Goal: Task Accomplishment & Management: Complete application form

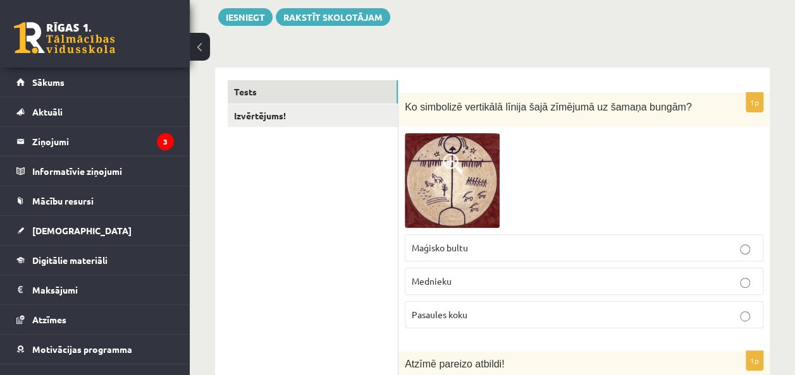
scroll to position [147, 0]
click at [463, 187] on img at bounding box center [452, 180] width 95 height 95
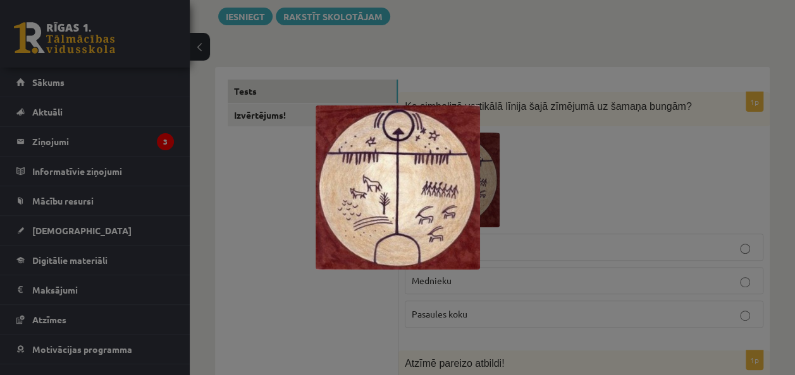
click at [603, 129] on div at bounding box center [397, 187] width 795 height 375
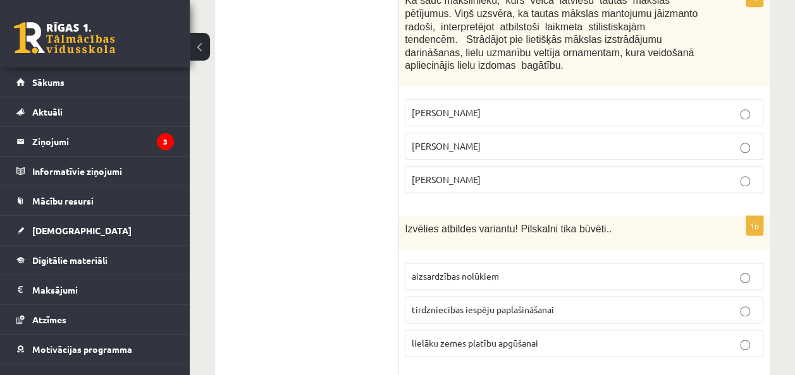
scroll to position [700, 0]
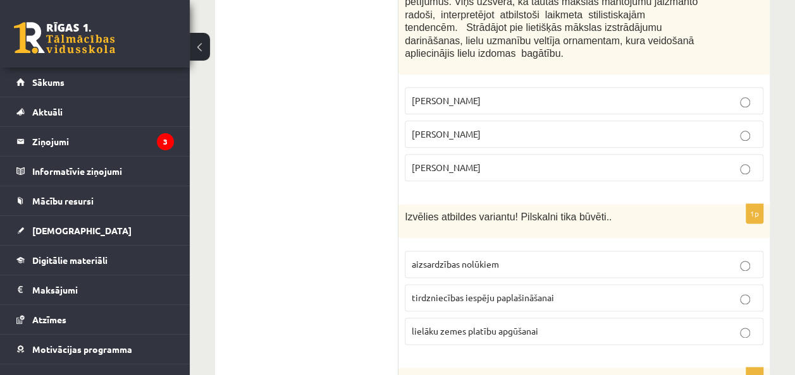
click at [750, 258] on p "aizsardzības nolūkiem" at bounding box center [583, 264] width 344 height 13
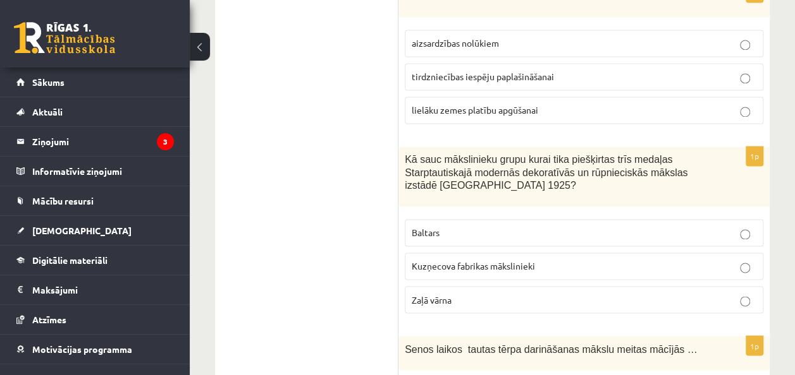
scroll to position [924, 0]
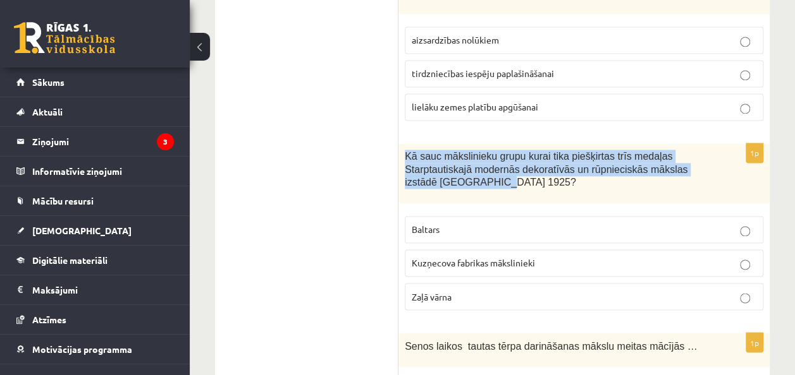
drag, startPoint x: 406, startPoint y: 137, endPoint x: 455, endPoint y: 159, distance: 53.8
click at [455, 159] on span "Kā sauc mākslinieku grupu kurai tika piešķirtas trīs medaļas Starptautiskajā mo…" at bounding box center [546, 169] width 283 height 37
copy span "Kā sauc mākslinieku grupu kurai tika piešķirtas trīs medaļas Starptautiskajā mo…"
click at [402, 143] on div "Kā sauc mākslinieku grupu kurai tika piešķirtas trīs medaļas Starptautiskajā mo…" at bounding box center [583, 173] width 371 height 60
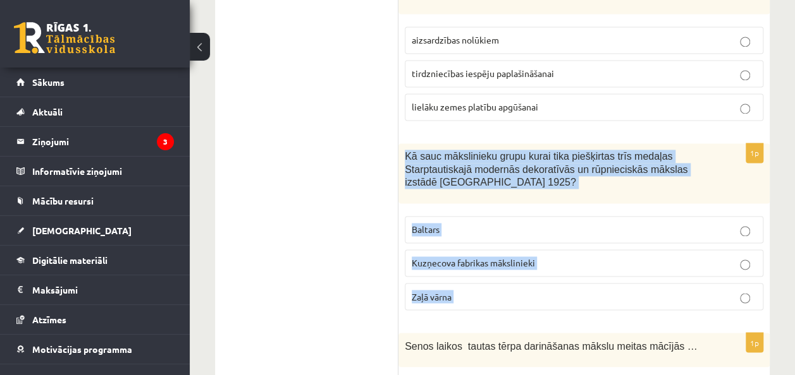
drag, startPoint x: 402, startPoint y: 133, endPoint x: 458, endPoint y: 268, distance: 145.7
click at [458, 268] on div "1p Kā sauc mākslinieku grupu kurai tika piešķirtas trīs medaļas Starptautiskajā…" at bounding box center [583, 231] width 371 height 177
copy form "Kā sauc mākslinieku grupu kurai tika piešķirtas trīs medaļas Starptautiskajā mo…"
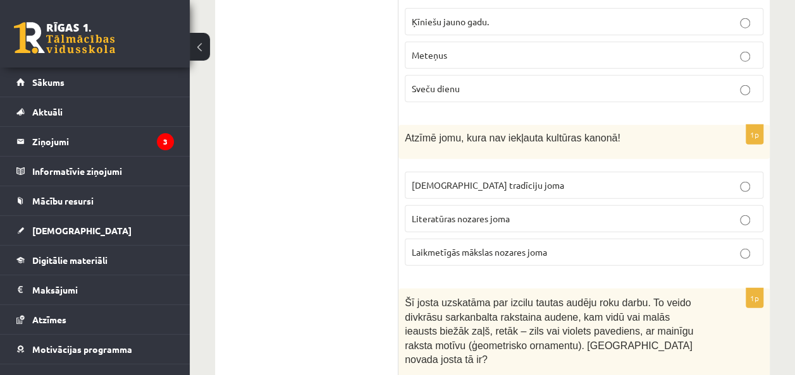
scroll to position [1624, 0]
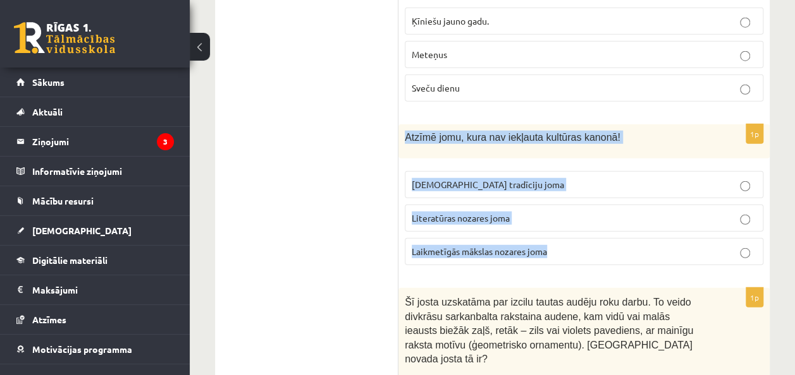
drag, startPoint x: 403, startPoint y: 111, endPoint x: 561, endPoint y: 219, distance: 191.5
click at [561, 219] on div "1p Atzīmē jomu, kura nav iekļauta kultūras kanonā! Tautas tradīciju joma Litera…" at bounding box center [583, 200] width 371 height 151
copy div "Atzīmē jomu, kura nav iekļauta kultūras kanonā! Tautas tradīciju joma Literatūr…"
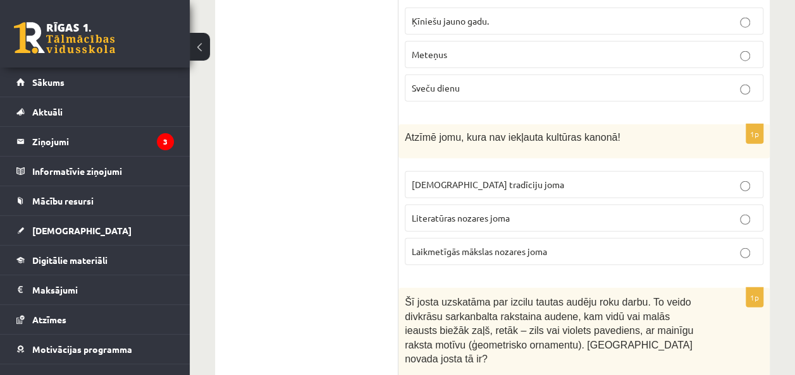
click at [523, 41] on label "Meteņus" at bounding box center [584, 54] width 358 height 27
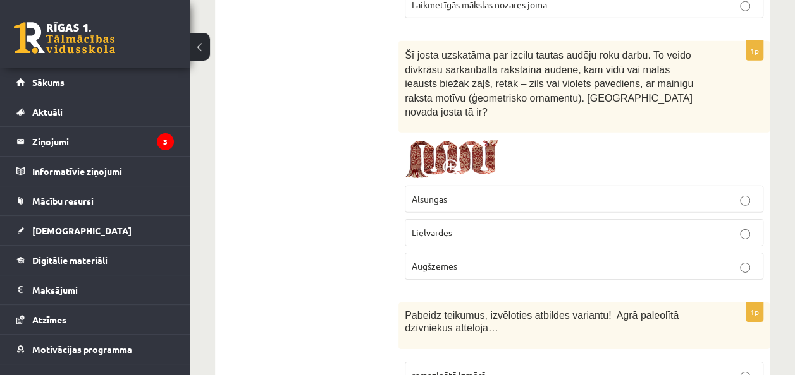
scroll to position [1867, 0]
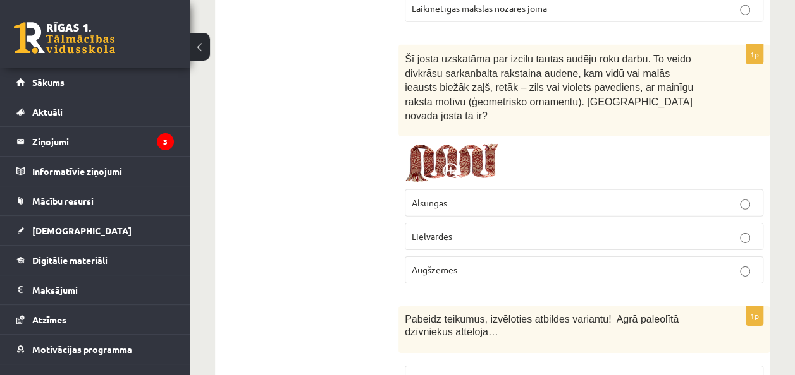
click at [453, 163] on span at bounding box center [452, 173] width 20 height 20
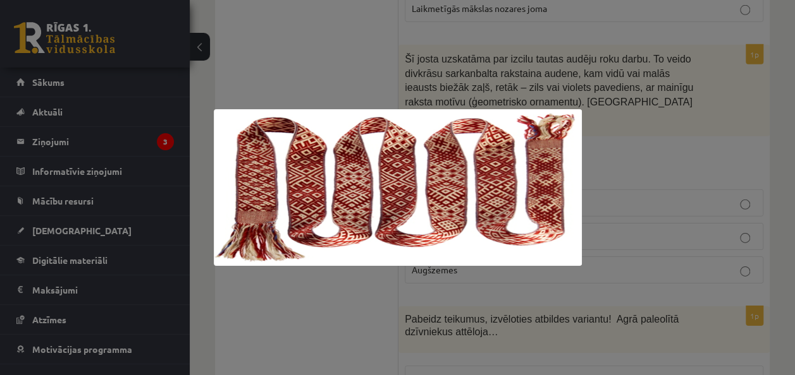
click at [389, 159] on img at bounding box center [398, 187] width 368 height 157
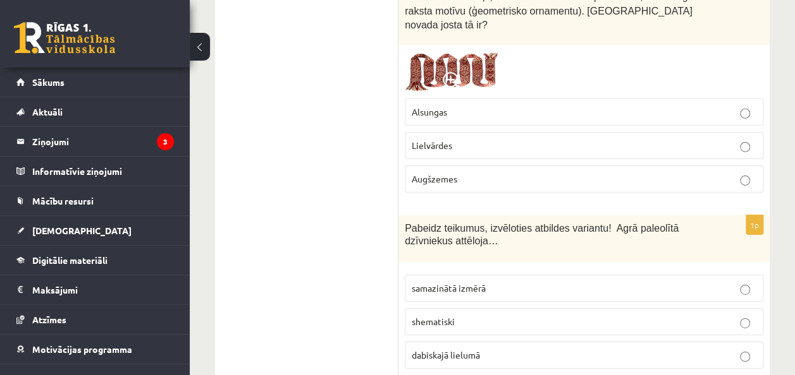
scroll to position [1961, 0]
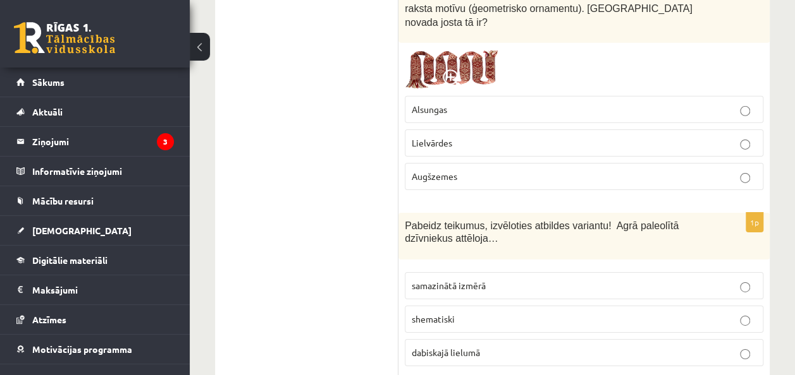
click at [468, 280] on span "samazinātā izmērā" at bounding box center [448, 285] width 74 height 11
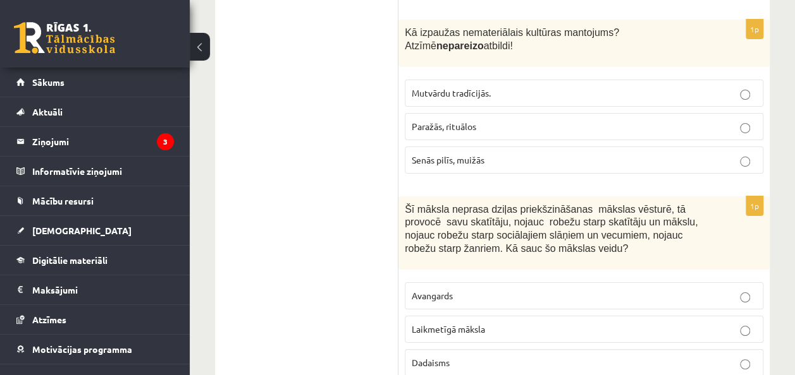
scroll to position [2283, 0]
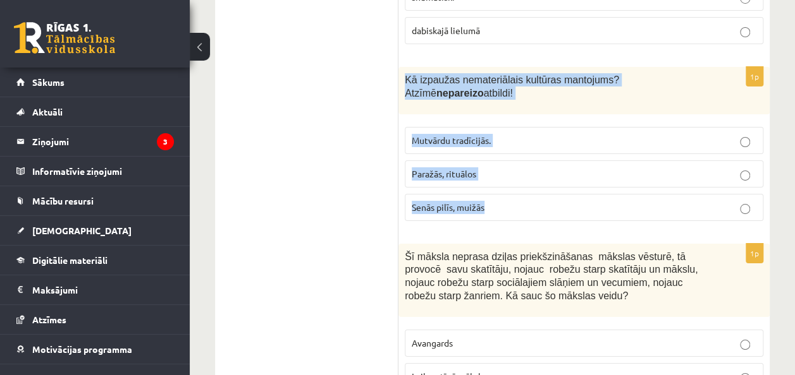
drag, startPoint x: 404, startPoint y: 35, endPoint x: 495, endPoint y: 168, distance: 160.9
click at [495, 168] on div "1p Kā izpaužas nemateriālais kultūras mantojums? Atzīmē nepareizo atbildi! Mutv…" at bounding box center [583, 149] width 371 height 164
copy div "Kā izpaužas nemateriālais kultūras mantojums? Atzīmē nepareizo atbildi! Mutvārd…"
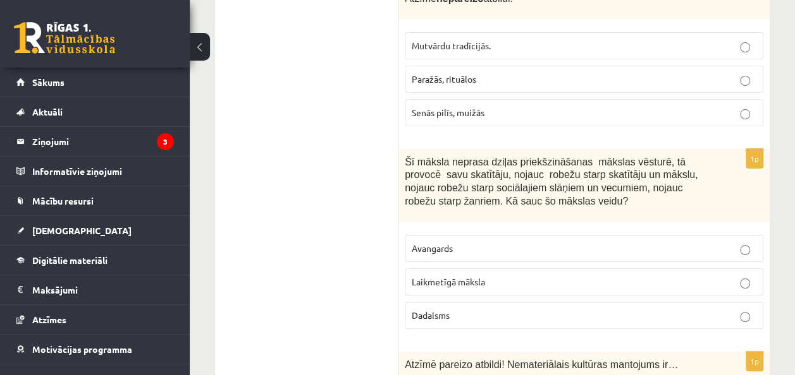
scroll to position [2379, 0]
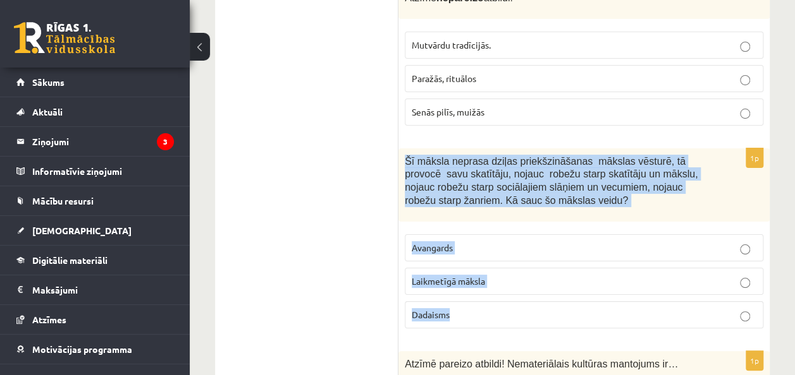
drag, startPoint x: 405, startPoint y: 114, endPoint x: 471, endPoint y: 274, distance: 172.9
click at [471, 274] on div "1p Šī māksla neprasa dziļas priekšzināšanas mākslas vēsturē, tā provocē savu sk…" at bounding box center [583, 244] width 371 height 190
click at [471, 308] on p "Dadaisms" at bounding box center [583, 314] width 344 height 13
copy div "Šī māksla neprasa dziļas priekšzināšanas mākslas vēsturē, tā provocē savu skatī…"
click at [585, 302] on label "Dadaisms" at bounding box center [584, 315] width 358 height 27
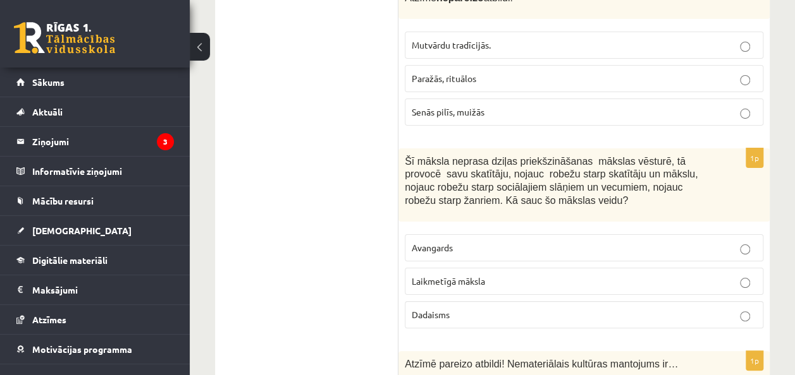
click at [747, 268] on label "Laikmetīgā māksla" at bounding box center [584, 281] width 358 height 27
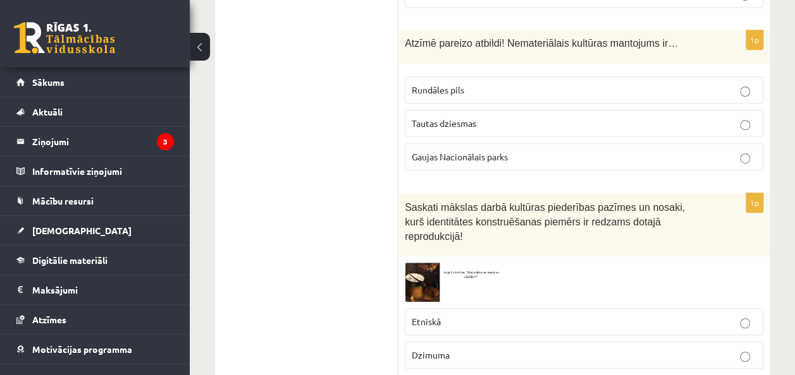
scroll to position [2721, 0]
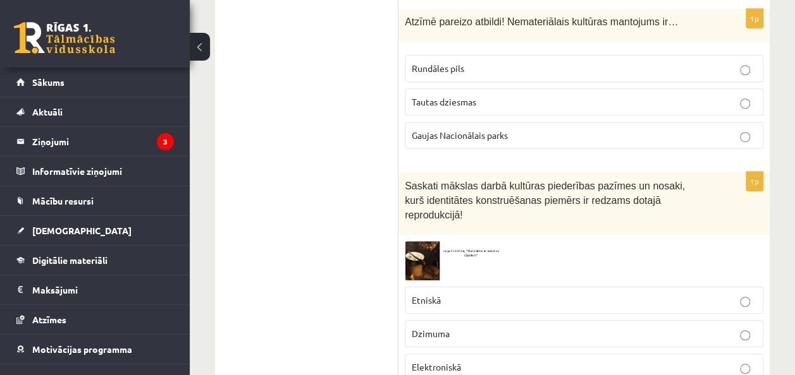
click at [422, 241] on img at bounding box center [452, 260] width 95 height 39
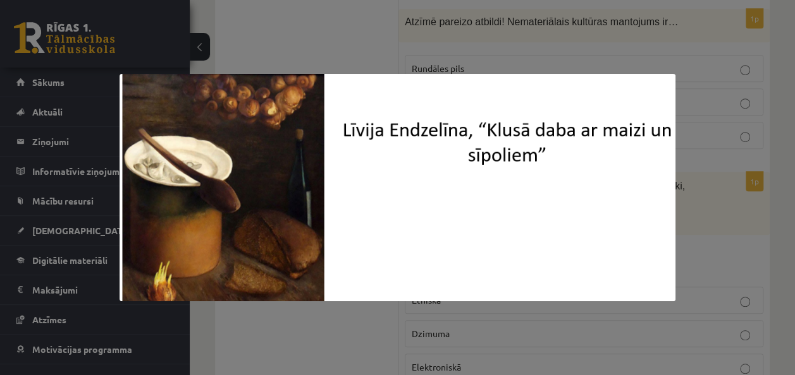
click at [715, 171] on div at bounding box center [397, 187] width 795 height 375
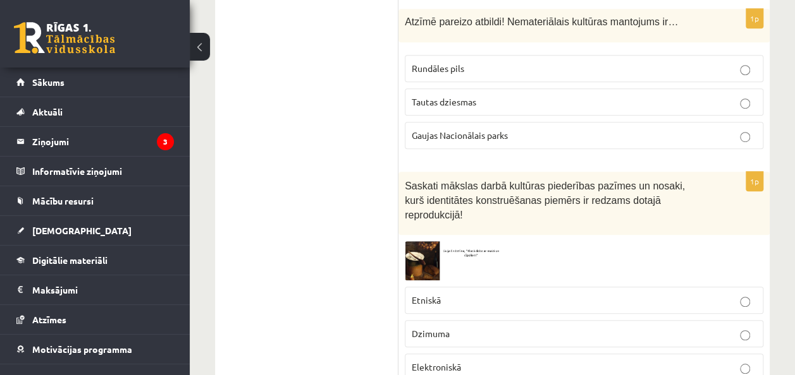
click at [425, 241] on img at bounding box center [452, 260] width 95 height 39
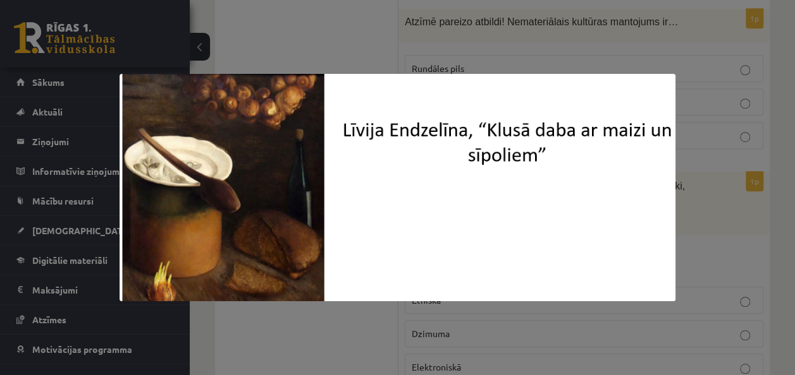
click at [307, 212] on img at bounding box center [397, 188] width 556 height 228
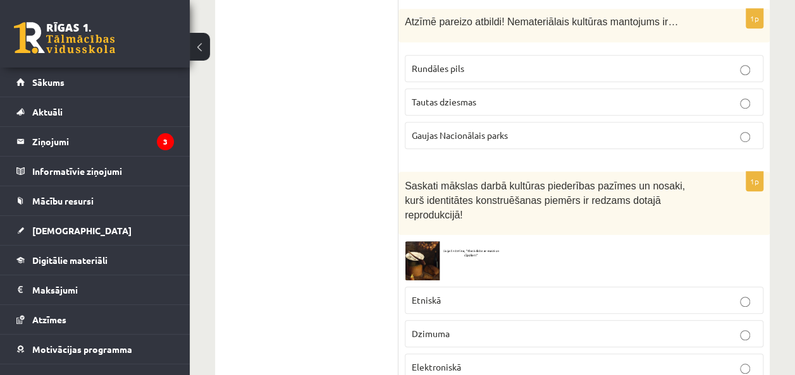
click at [424, 241] on img at bounding box center [452, 260] width 95 height 39
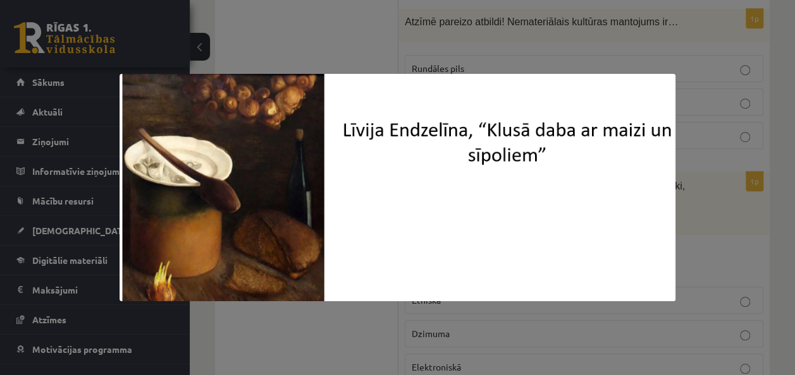
click at [288, 206] on img at bounding box center [397, 188] width 556 height 228
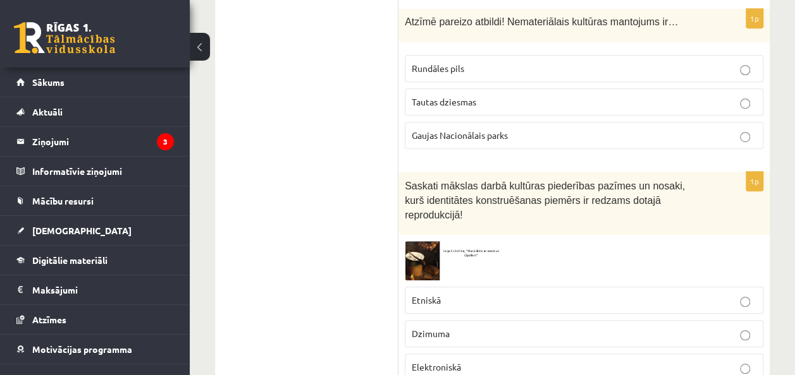
click at [434, 295] on span "Etniskā" at bounding box center [425, 300] width 29 height 11
click at [506, 327] on p "Dzimuma" at bounding box center [583, 333] width 344 height 13
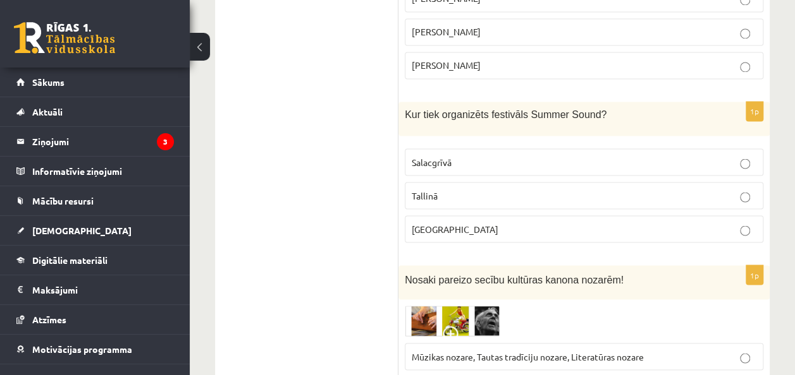
scroll to position [3457, 0]
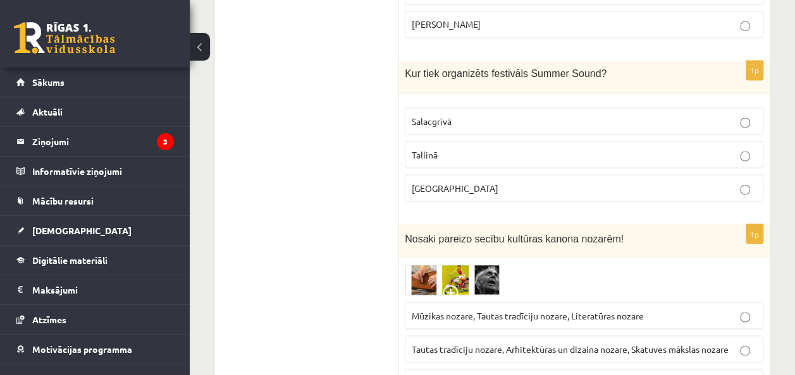
click at [464, 265] on img at bounding box center [452, 280] width 95 height 31
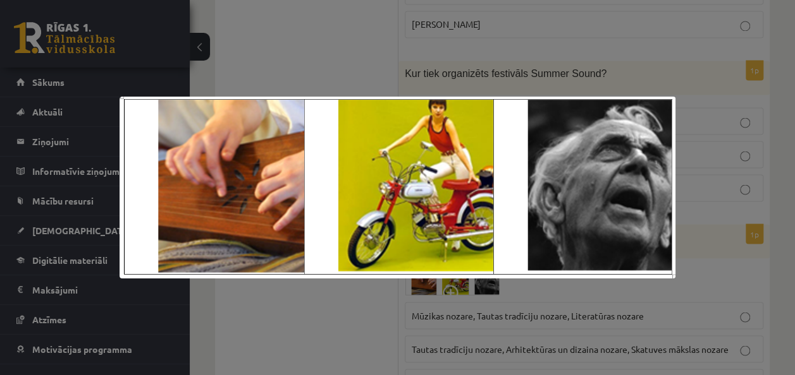
click at [468, 221] on img at bounding box center [397, 187] width 556 height 181
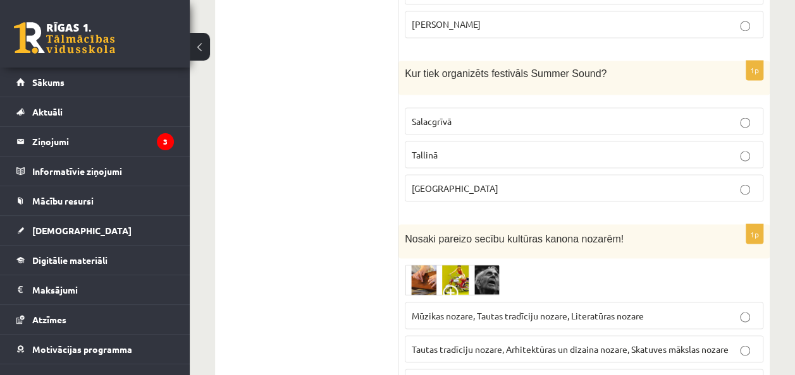
click at [583, 343] on span "Tautas tradīciju nozare, Arhitektūras un dizaina nozare, Skatuves mākslas nozare" at bounding box center [569, 348] width 317 height 11
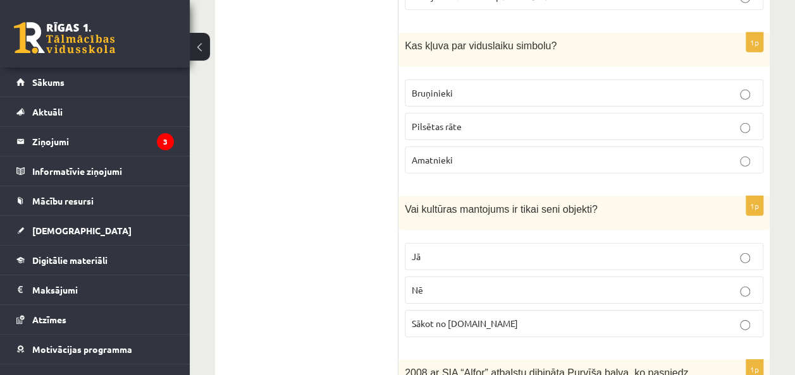
scroll to position [4171, 0]
click at [426, 283] on p "Nē" at bounding box center [583, 289] width 344 height 13
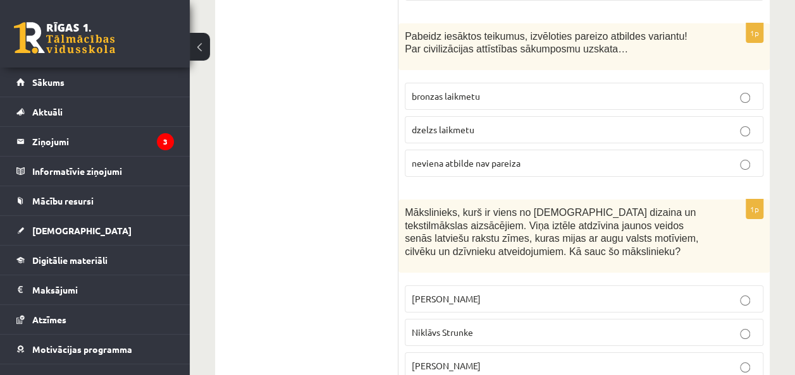
scroll to position [4686, 0]
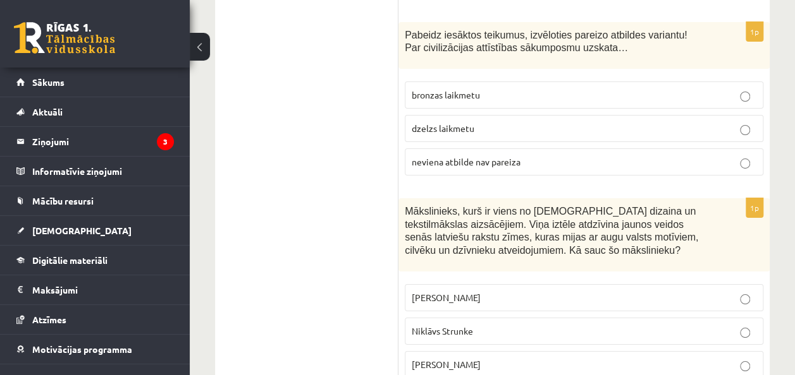
click at [707, 291] on p "Ansis Cīrulis" at bounding box center [583, 297] width 344 height 13
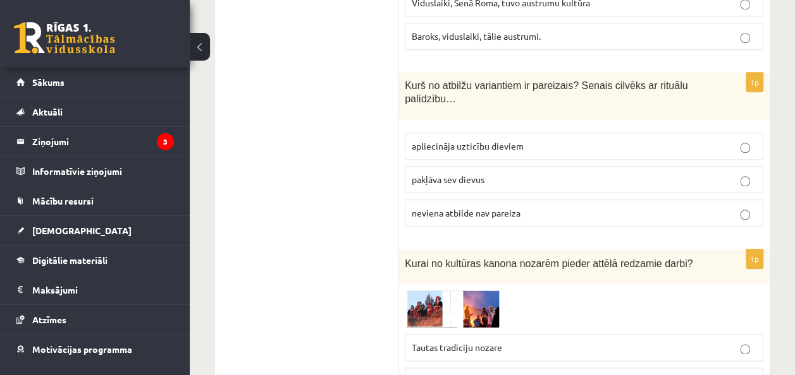
scroll to position [5390, 0]
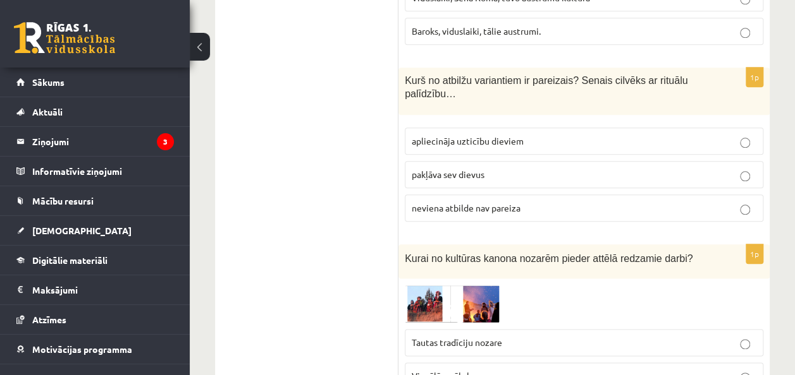
click at [426, 285] on img at bounding box center [452, 303] width 95 height 37
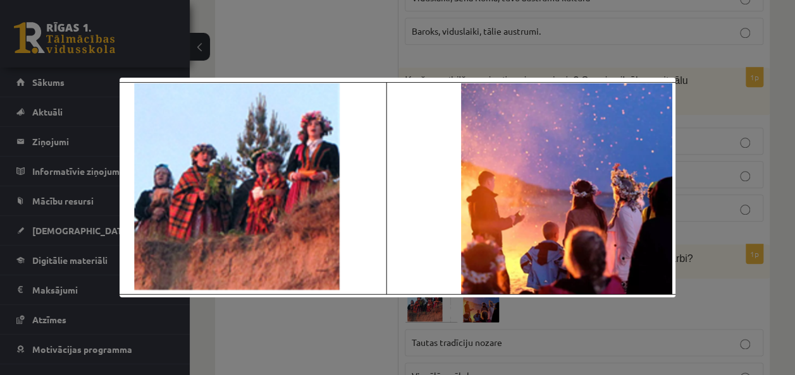
click at [426, 202] on img at bounding box center [397, 188] width 556 height 220
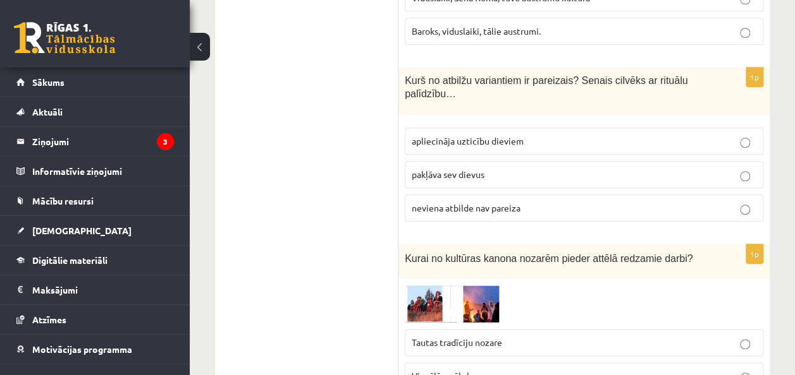
click at [449, 337] on span "Tautas tradīciju nozare" at bounding box center [456, 342] width 90 height 11
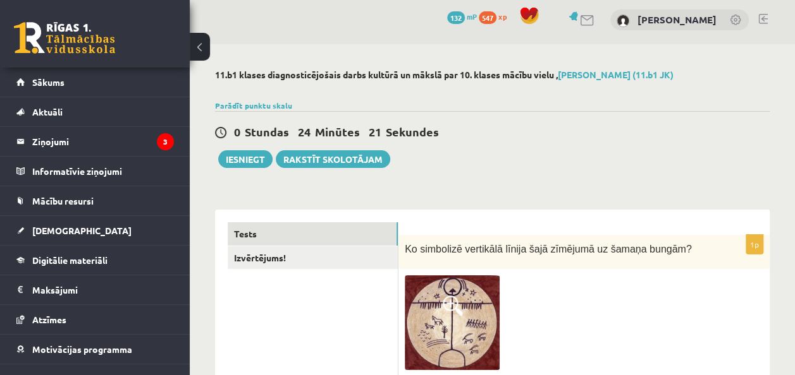
scroll to position [0, 0]
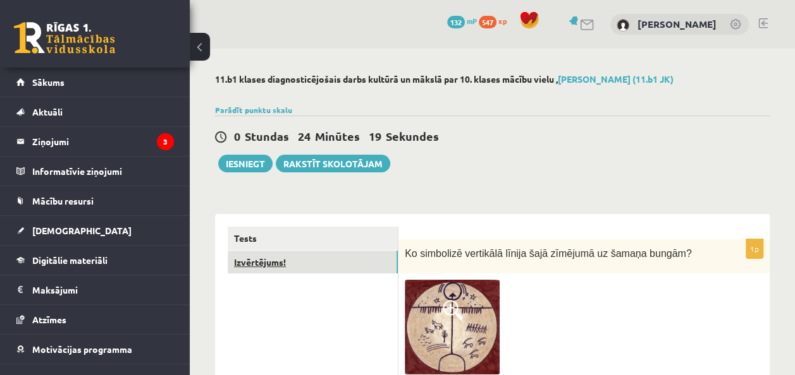
click at [276, 260] on link "Izvērtējums!" at bounding box center [313, 262] width 170 height 23
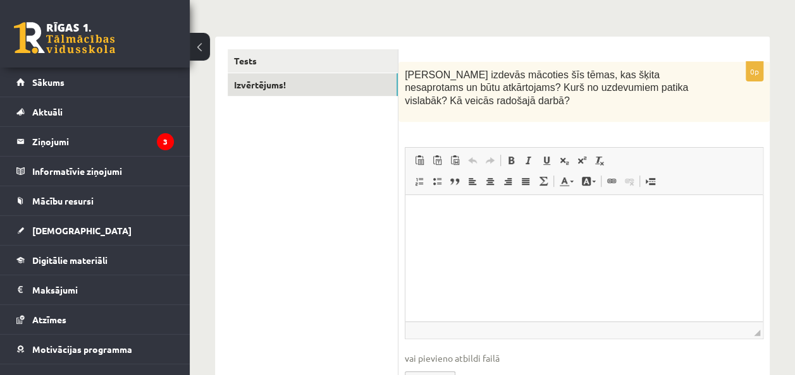
scroll to position [182, 0]
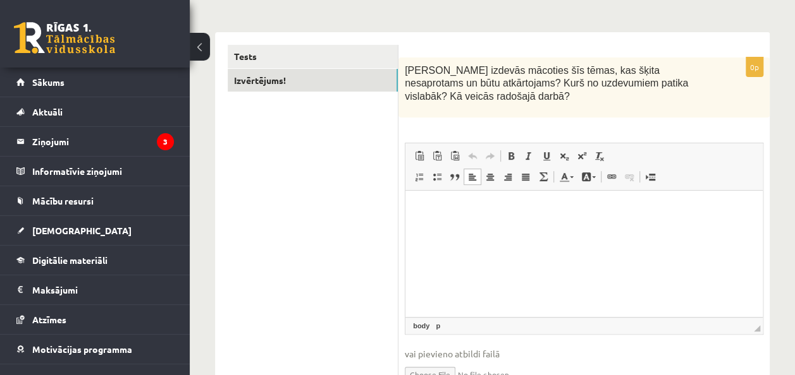
click at [558, 229] on html at bounding box center [583, 209] width 357 height 39
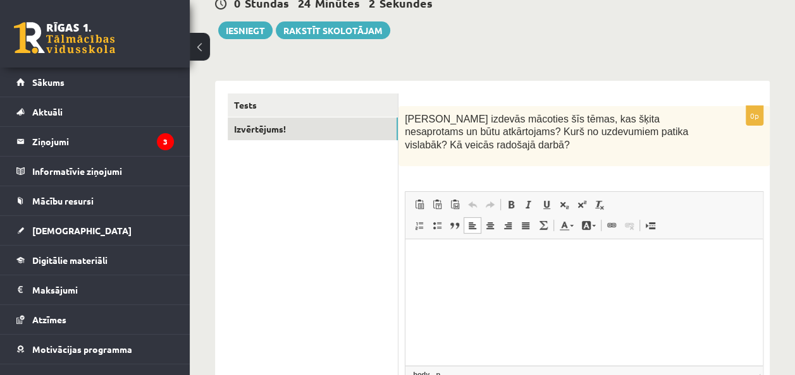
scroll to position [131, 0]
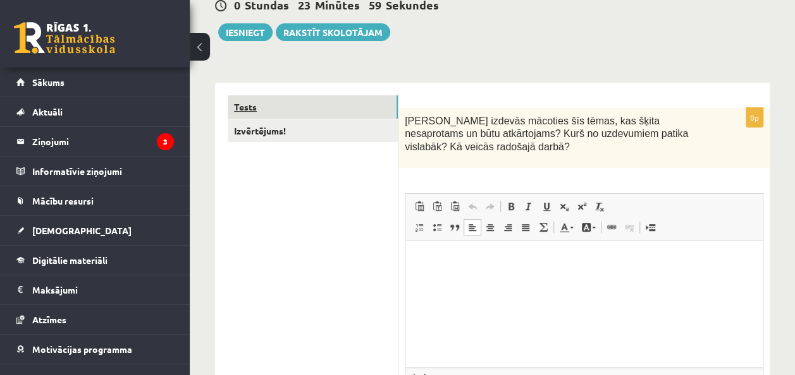
click at [256, 104] on link "Tests" at bounding box center [313, 106] width 170 height 23
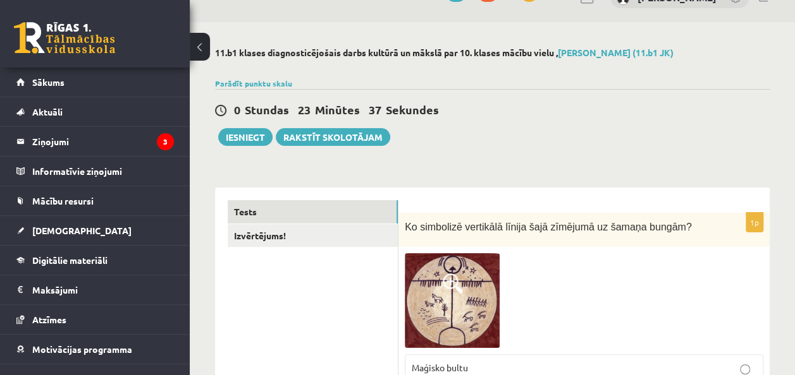
scroll to position [0, 0]
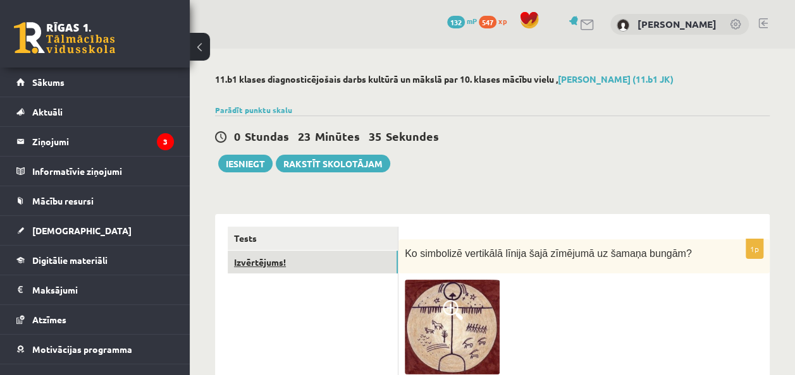
click at [251, 267] on link "Izvērtējums!" at bounding box center [313, 262] width 170 height 23
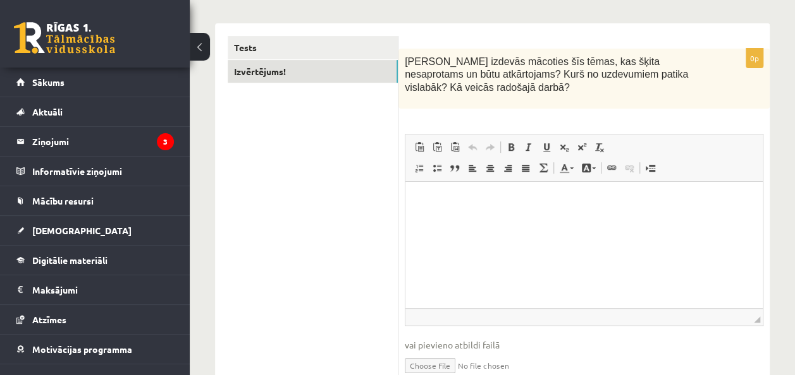
scroll to position [170, 0]
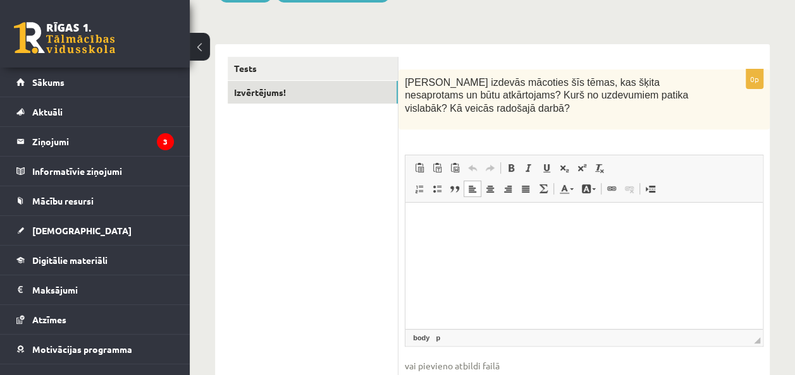
click at [530, 241] on html at bounding box center [583, 221] width 357 height 39
click at [588, 218] on p "**********" at bounding box center [584, 221] width 332 height 13
click at [661, 226] on p "**********" at bounding box center [584, 221] width 332 height 13
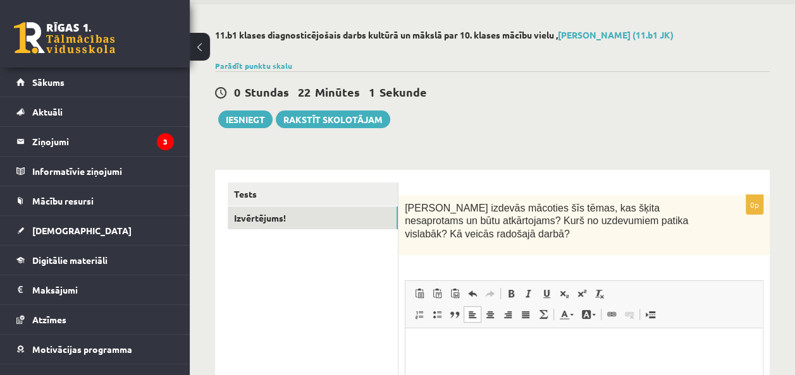
scroll to position [43, 0]
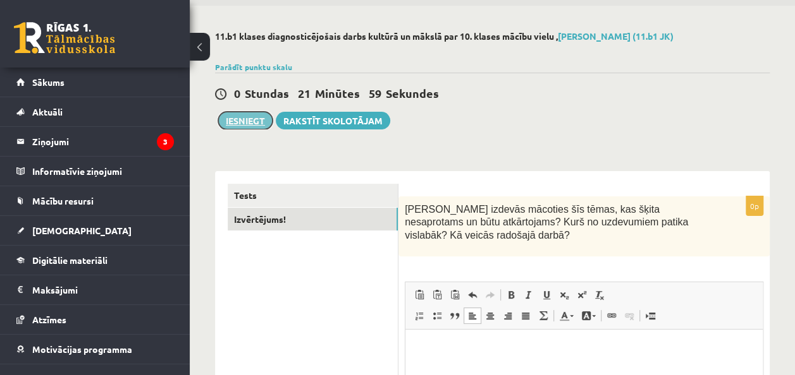
click at [253, 122] on button "Iesniegt" at bounding box center [245, 121] width 54 height 18
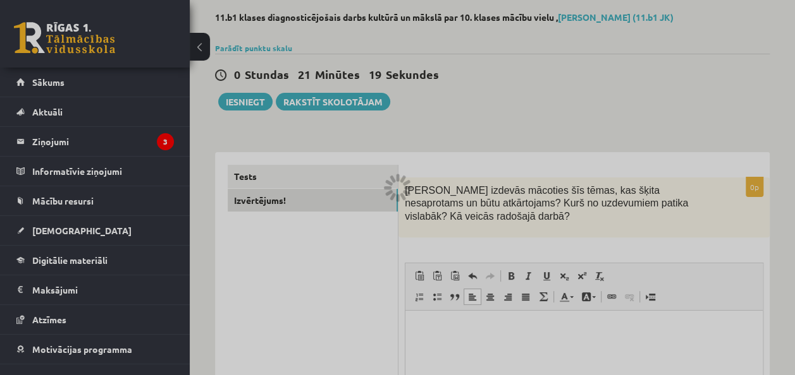
scroll to position [62, 0]
click at [310, 267] on div at bounding box center [397, 187] width 795 height 375
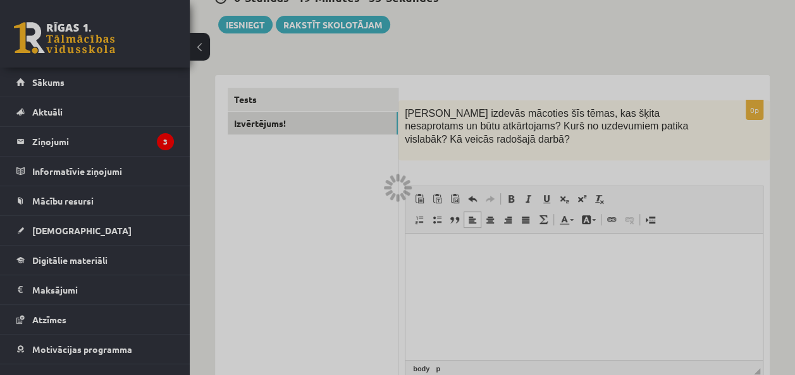
scroll to position [139, 0]
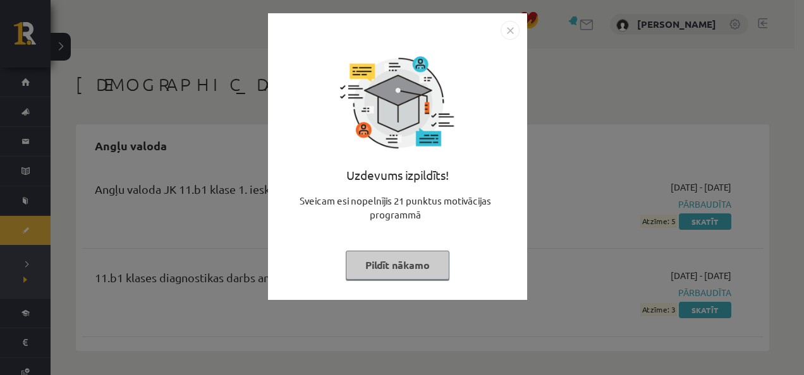
drag, startPoint x: 0, startPoint y: 0, endPoint x: 417, endPoint y: 260, distance: 491.5
click at [417, 260] on button "Pildīt nākamo" at bounding box center [398, 265] width 104 height 29
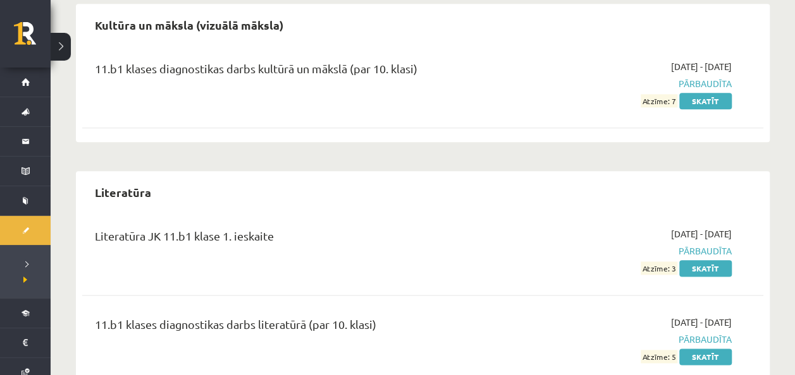
scroll to position [633, 0]
click at [716, 102] on link "Skatīt" at bounding box center [705, 100] width 52 height 16
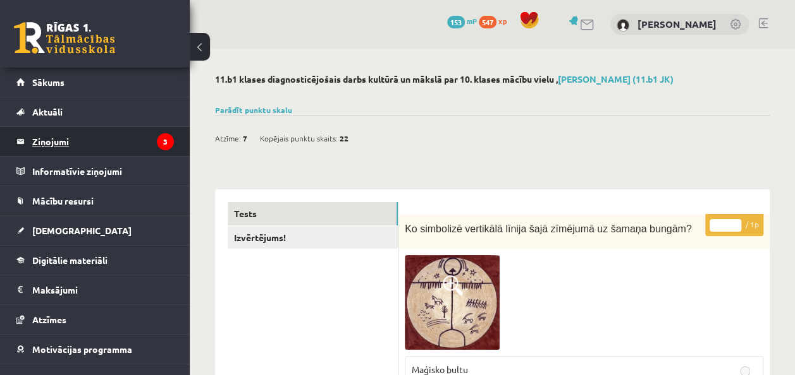
click at [61, 137] on legend "Ziņojumi 3" at bounding box center [103, 141] width 142 height 29
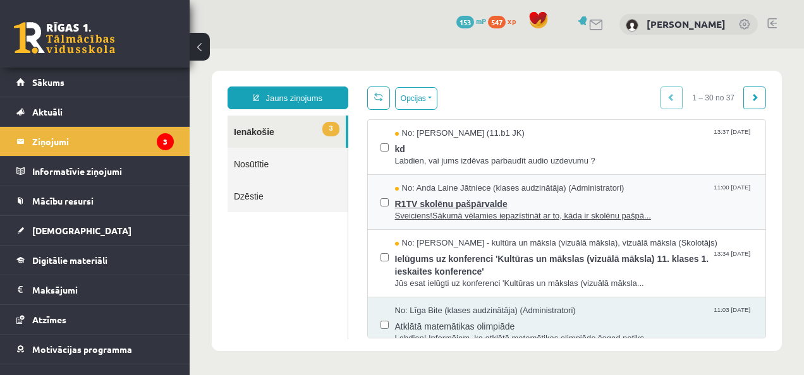
click at [509, 197] on span "R1TV skolēnu pašpārvalde" at bounding box center [574, 203] width 358 height 16
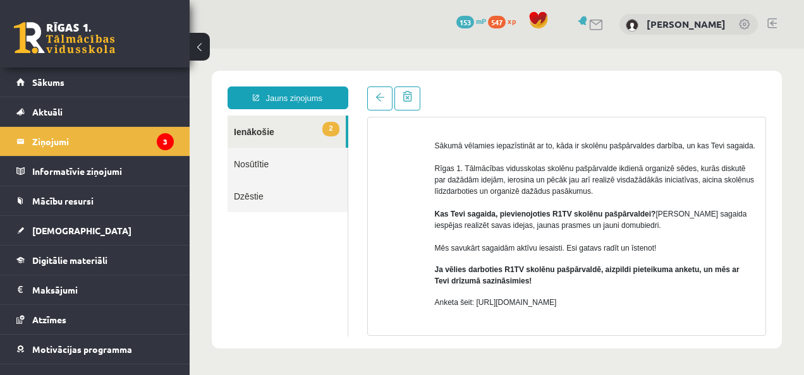
scroll to position [103, 0]
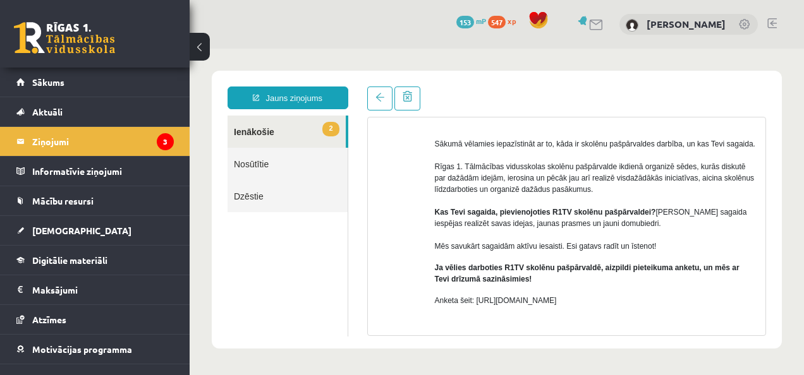
click at [250, 125] on link "2 Ienākošie" at bounding box center [287, 132] width 118 height 32
click at [278, 131] on link "2 Ienākošie" at bounding box center [287, 132] width 118 height 32
click at [85, 142] on legend "Ziņojumi 3" at bounding box center [103, 141] width 142 height 29
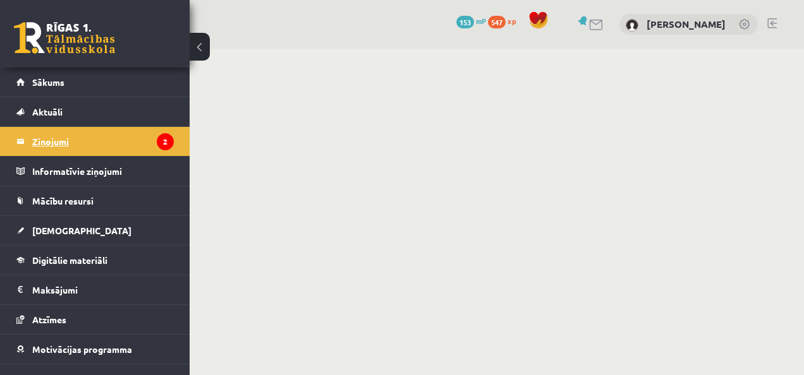
click at [61, 134] on legend "Ziņojumi 2" at bounding box center [103, 141] width 142 height 29
click at [128, 142] on legend "Ziņojumi 2" at bounding box center [103, 141] width 142 height 29
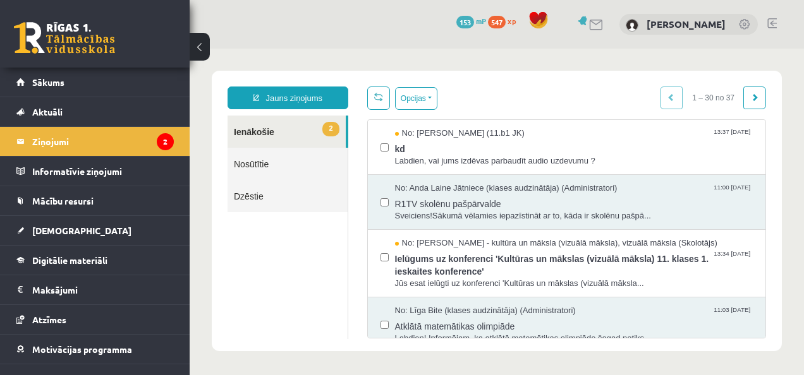
scroll to position [0, 0]
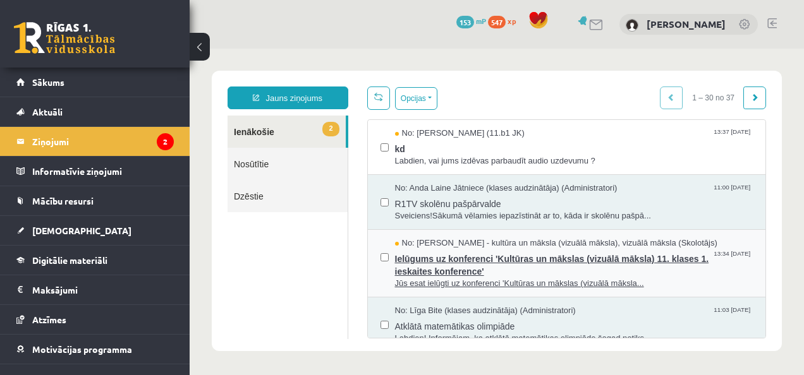
click at [467, 274] on span "Ielūgums uz konferenci 'Kultūras un mākslas (vizuālā māksla) 11. klases 1. iesk…" at bounding box center [574, 264] width 358 height 28
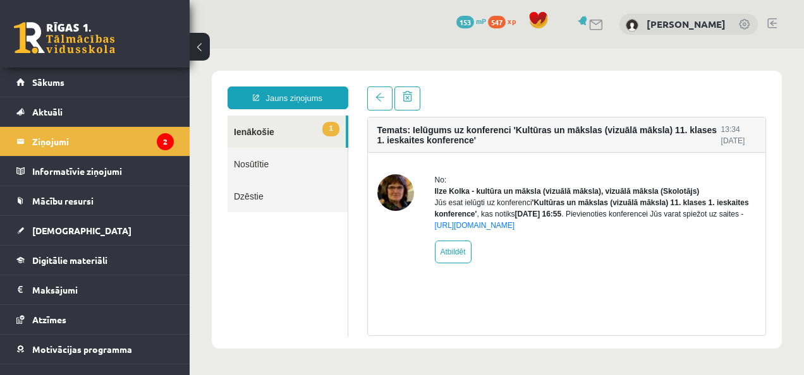
click at [482, 231] on div "Jūs esat ielūgti uz konferenci 'Kultūras un mākslas (vizuālā māksla) 11. klases…" at bounding box center [596, 214] width 322 height 34
click at [488, 230] on link "https://eskola.r1tv.lv/conferences/4749/join" at bounding box center [475, 225] width 80 height 9
click at [61, 142] on legend "Ziņojumi 2" at bounding box center [103, 141] width 142 height 29
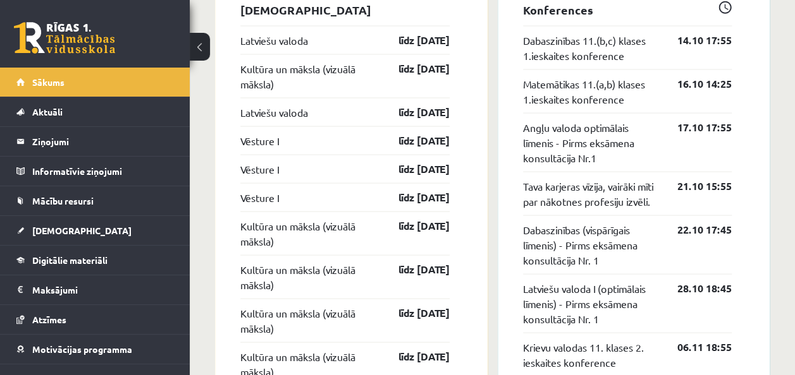
scroll to position [1186, 0]
click at [271, 61] on link "Kultūra un māksla (vizuālā māksla)" at bounding box center [308, 76] width 136 height 30
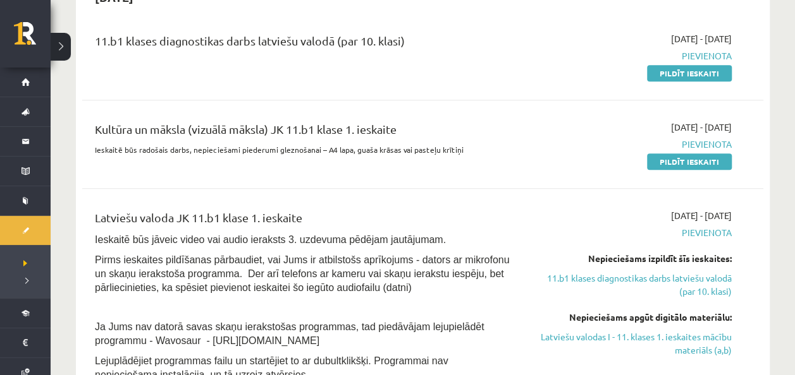
scroll to position [317, 0]
click at [660, 156] on link "Pildīt ieskaiti" at bounding box center [689, 161] width 85 height 16
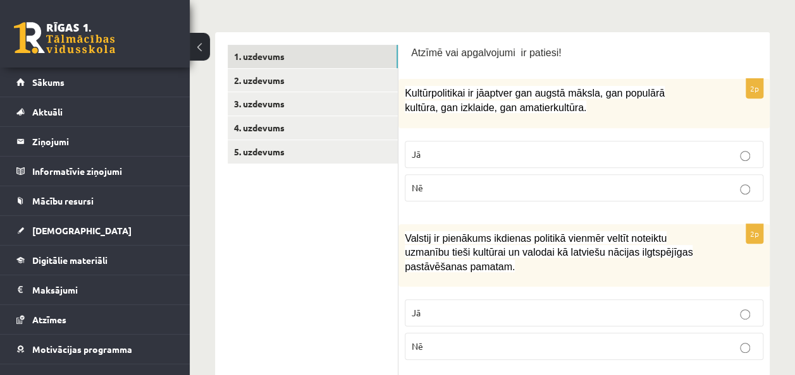
scroll to position [210, 0]
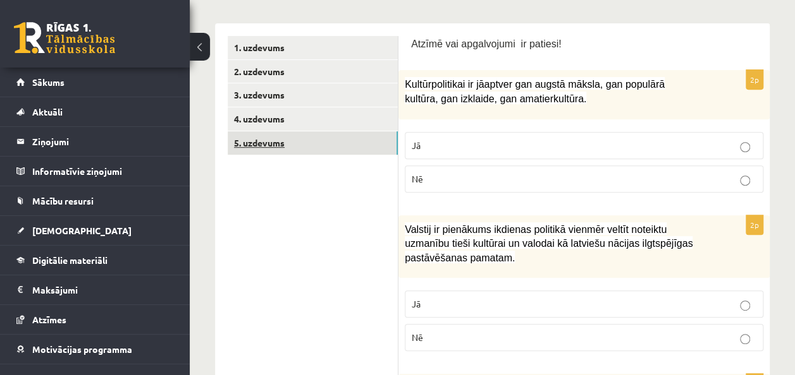
click at [331, 131] on link "5. uzdevums" at bounding box center [313, 142] width 170 height 23
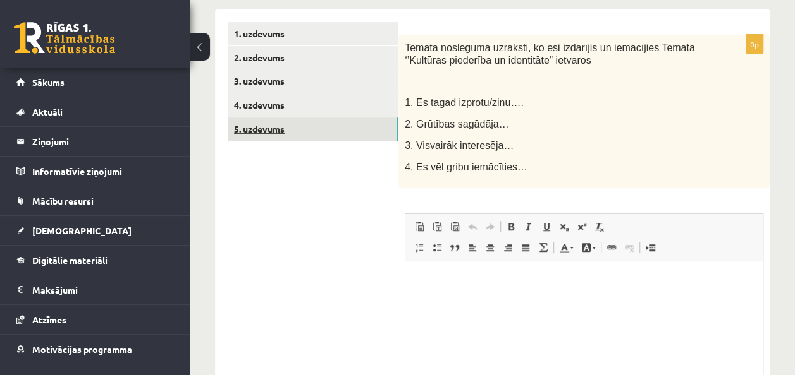
scroll to position [223, 0]
click at [272, 109] on link "4. uzdevums" at bounding box center [313, 105] width 170 height 23
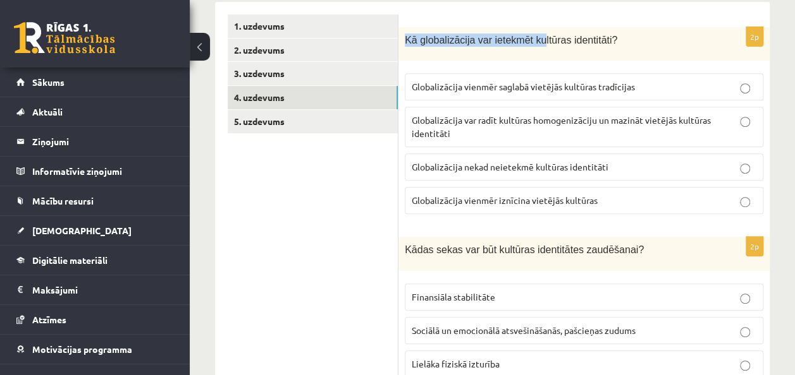
scroll to position [207, 0]
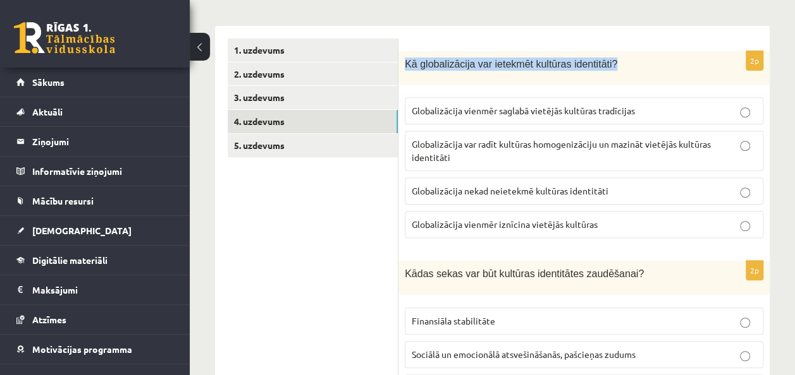
drag, startPoint x: 406, startPoint y: 26, endPoint x: 599, endPoint y: 64, distance: 197.1
click at [599, 64] on span "Kā globalizācija var ietekmēt kultūras identitāti?" at bounding box center [511, 64] width 212 height 11
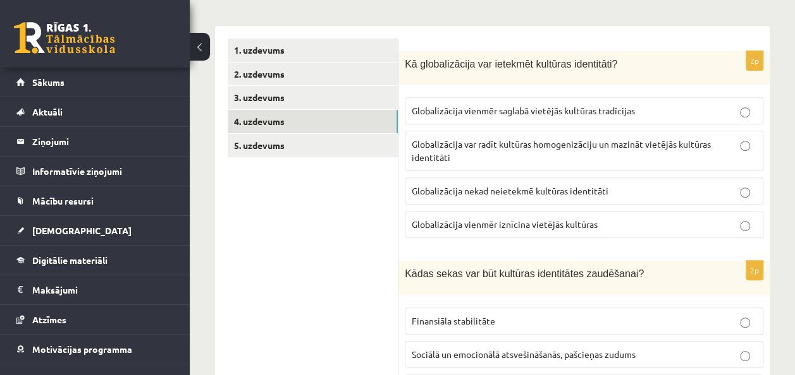
click at [633, 146] on span "Globalizācija var radīt kultūras homogenizāciju un mazināt vietējās kultūras id…" at bounding box center [560, 150] width 299 height 25
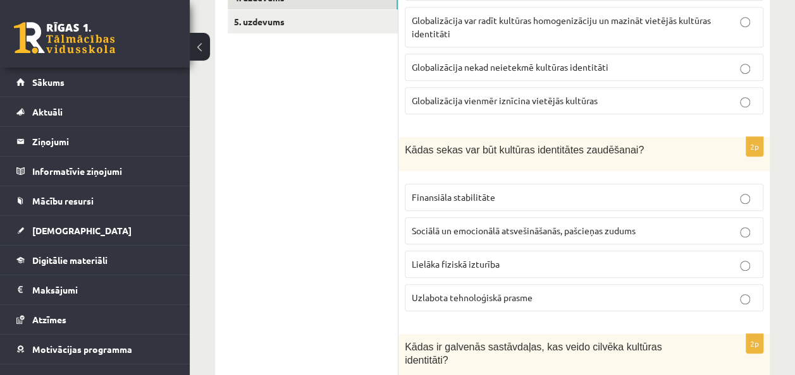
scroll to position [335, 0]
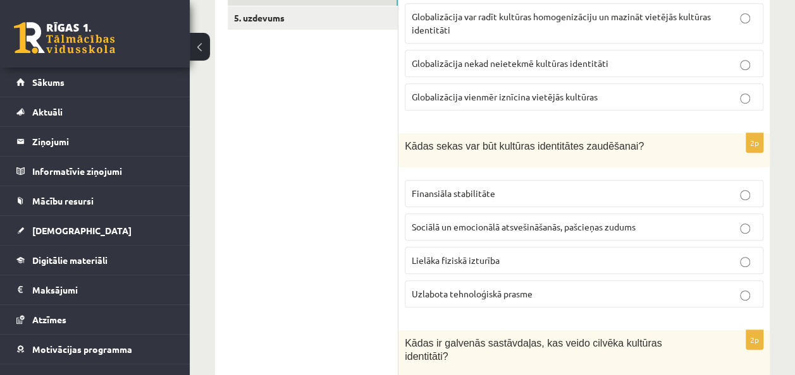
click at [569, 226] on span "Sociālā un emocionālā atsvešināšanās, pašcieņas zudums" at bounding box center [523, 226] width 224 height 11
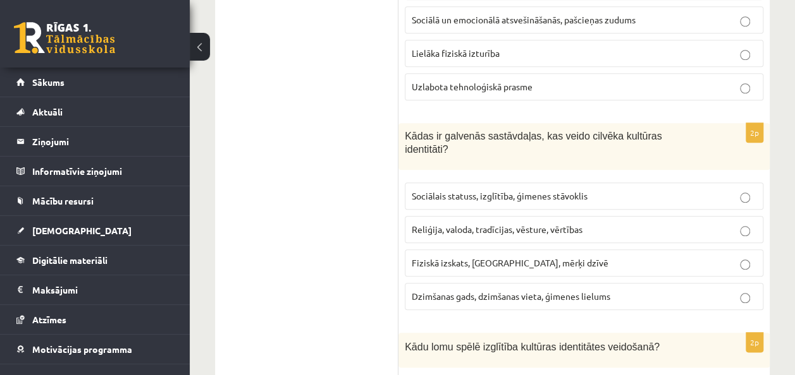
scroll to position [544, 0]
click at [582, 222] on span "Reliģija, valoda, tradīcijas, vēsture, vērtības" at bounding box center [496, 227] width 171 height 11
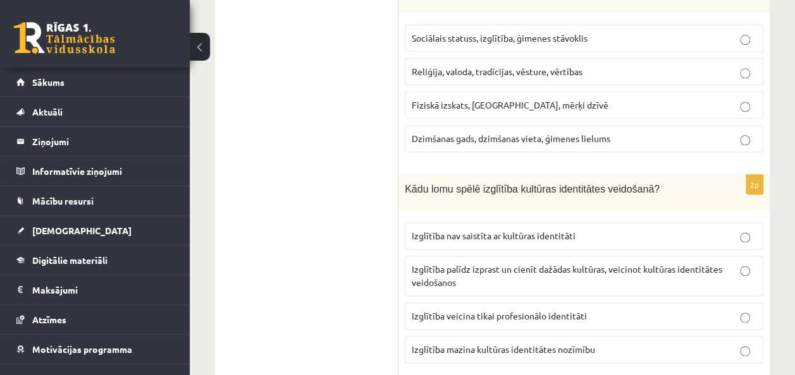
scroll to position [742, 0]
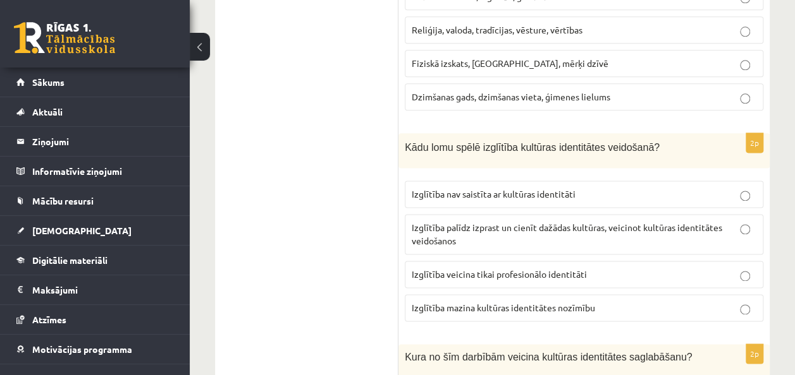
click at [582, 221] on p "Izglītība palīdz izprast un cienīt dažādas kultūras, veicinot kultūras identitā…" at bounding box center [583, 234] width 344 height 27
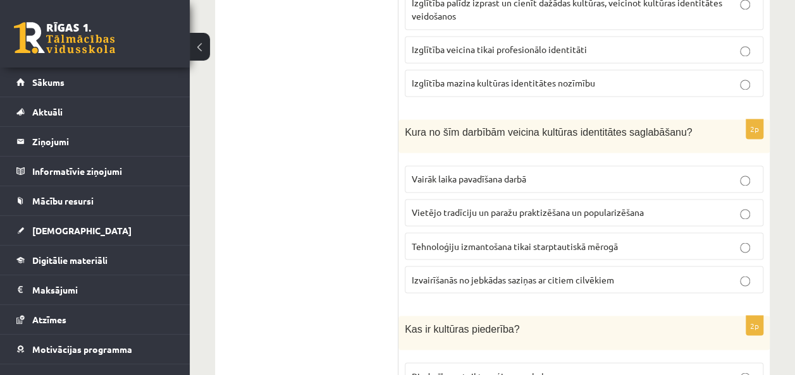
scroll to position [970, 0]
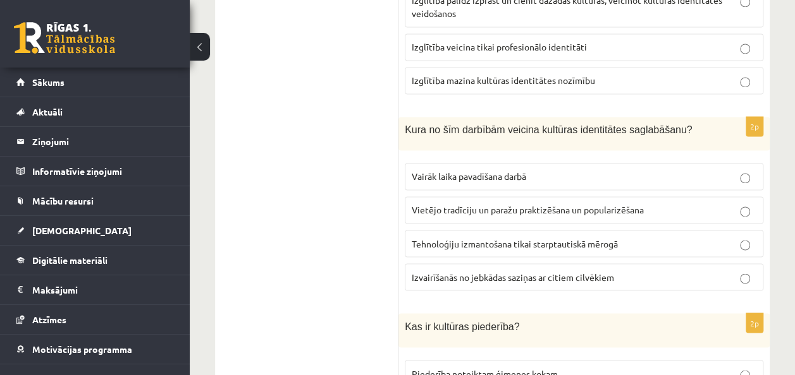
click at [587, 204] on span "Vietējo tradīciju un paražu praktizēšana un popularizēšana" at bounding box center [527, 209] width 232 height 11
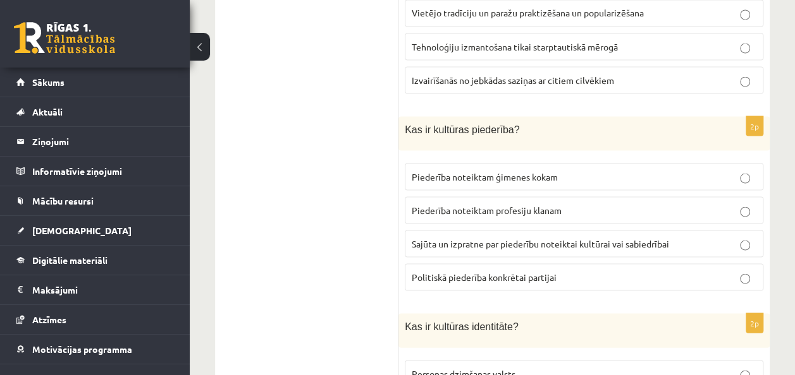
scroll to position [1169, 0]
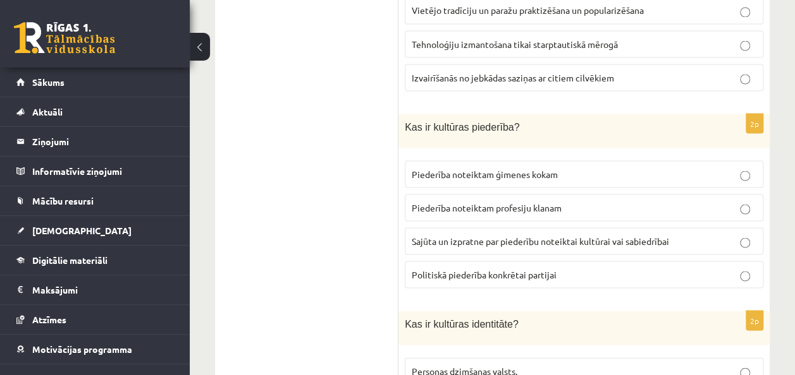
click at [570, 235] on span "Sajūta un izpratne par piederību noteiktai kultūrai vai sabiedrībai" at bounding box center [539, 240] width 257 height 11
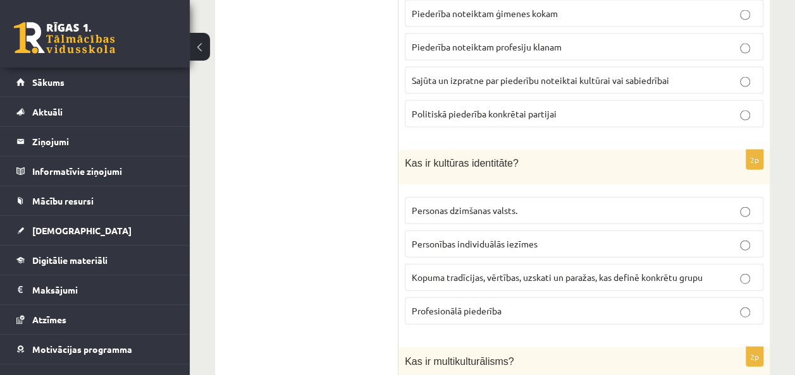
scroll to position [1351, 0]
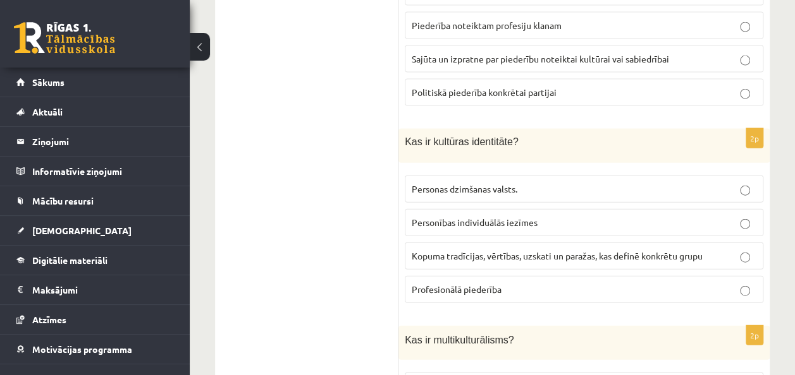
click at [511, 183] on span "Personas dzimšanas valsts." at bounding box center [464, 188] width 106 height 11
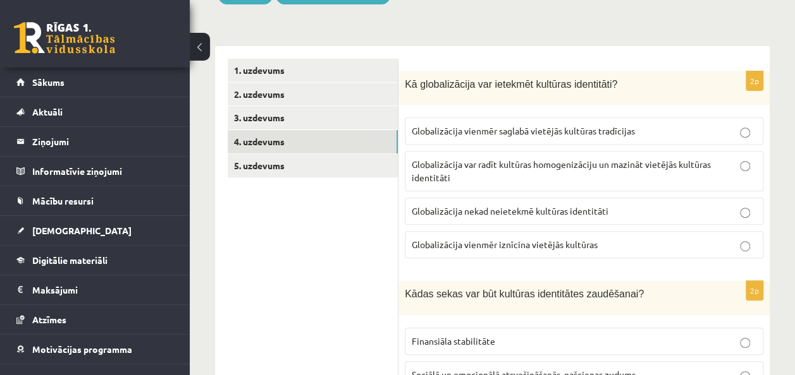
scroll to position [203, 0]
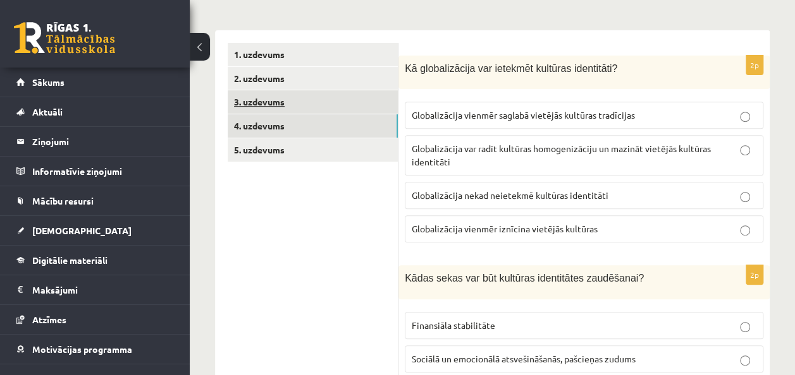
click at [300, 100] on link "3. uzdevums" at bounding box center [313, 101] width 170 height 23
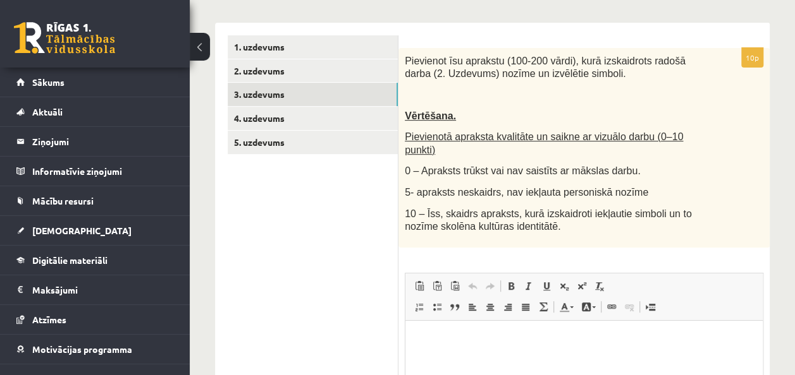
scroll to position [210, 0]
click at [284, 72] on link "2. uzdevums" at bounding box center [313, 70] width 170 height 23
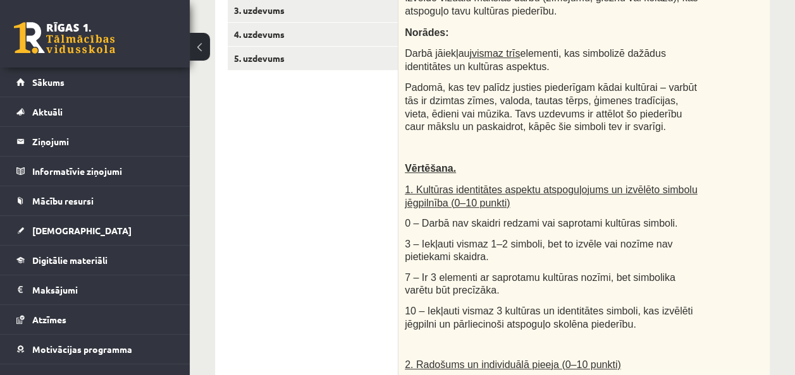
scroll to position [296, 0]
